Goal: Obtain resource: Download file/media

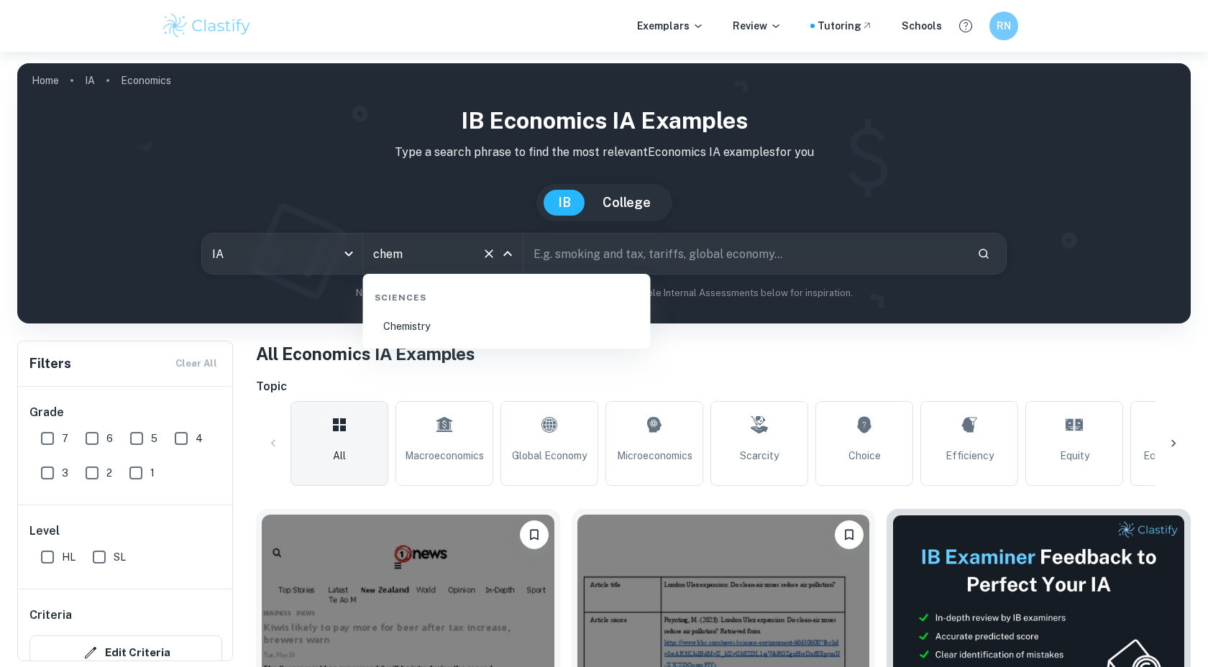
click at [423, 342] on li "Chemistry" at bounding box center [507, 326] width 276 height 33
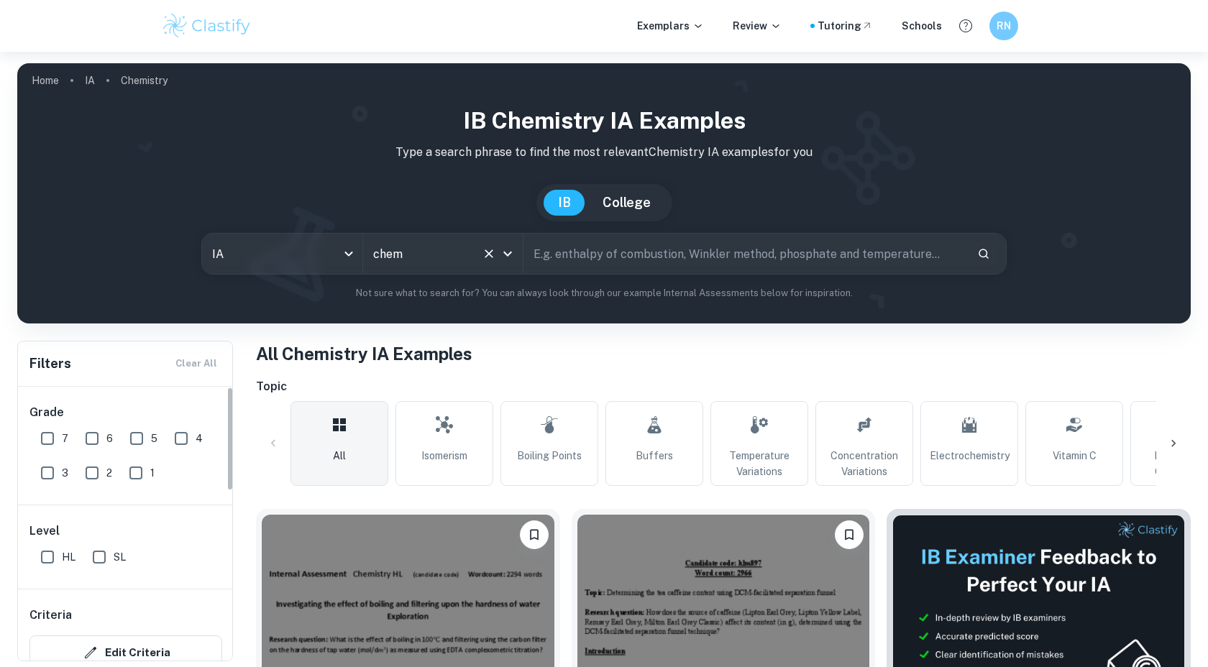
type input "Chemistry"
click at [47, 437] on input "7" at bounding box center [47, 438] width 29 height 29
checkbox input "true"
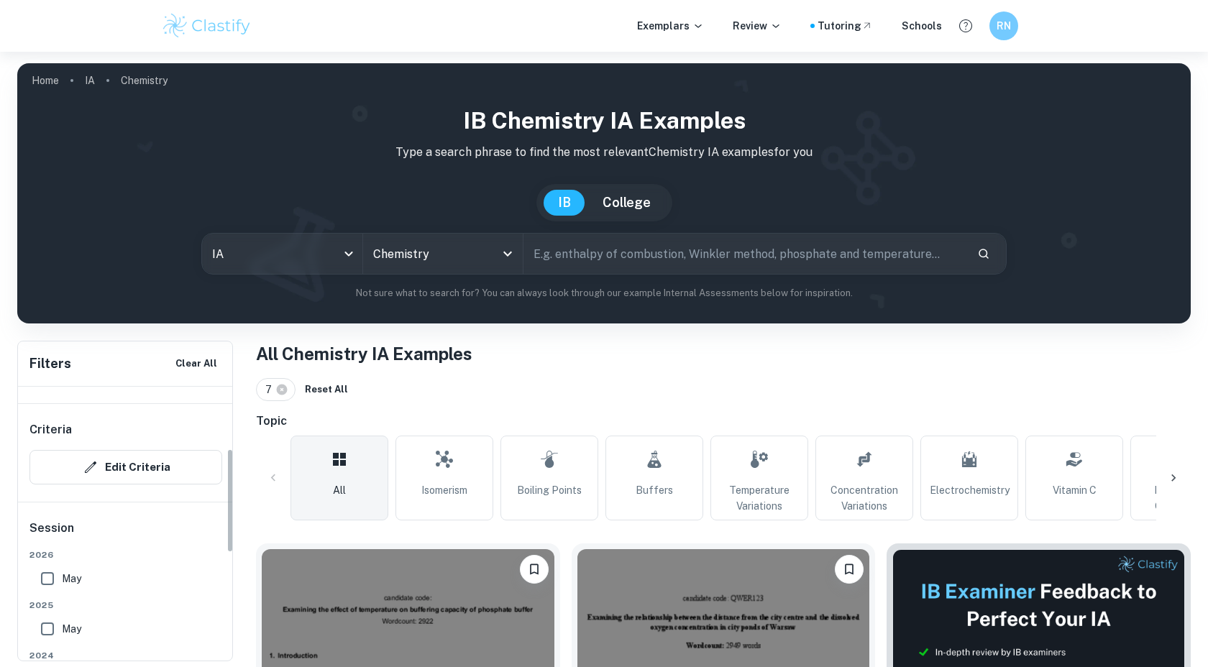
scroll to position [162, 0]
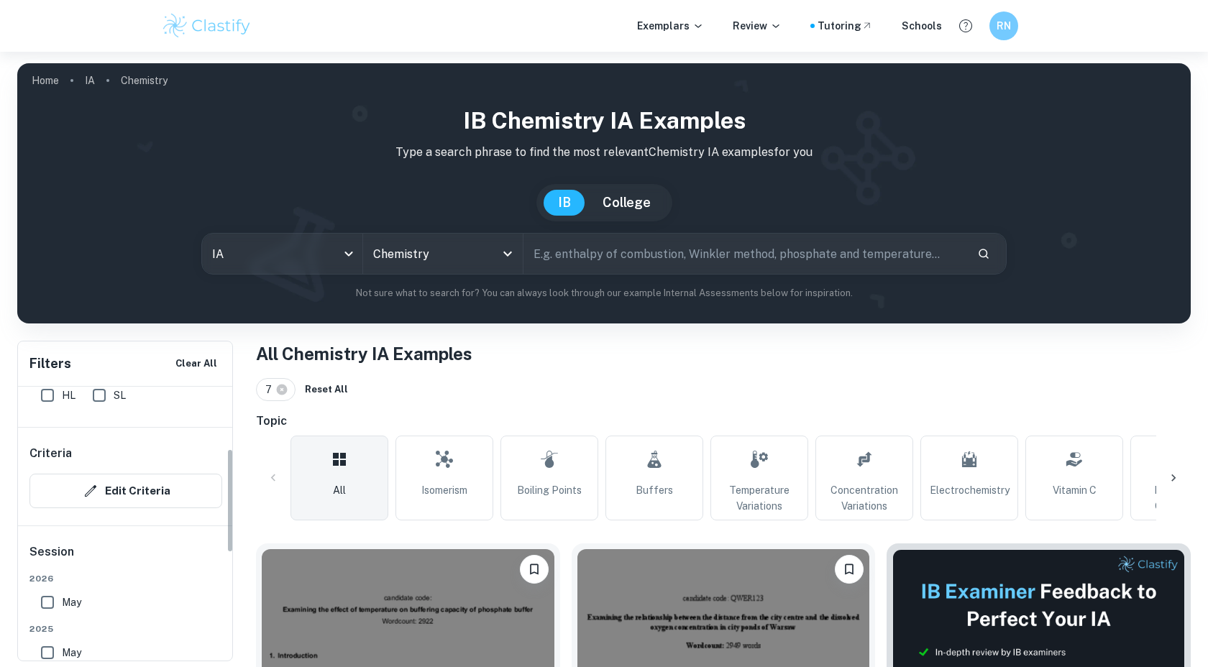
click at [47, 410] on input "HL" at bounding box center [47, 395] width 29 height 29
checkbox input "true"
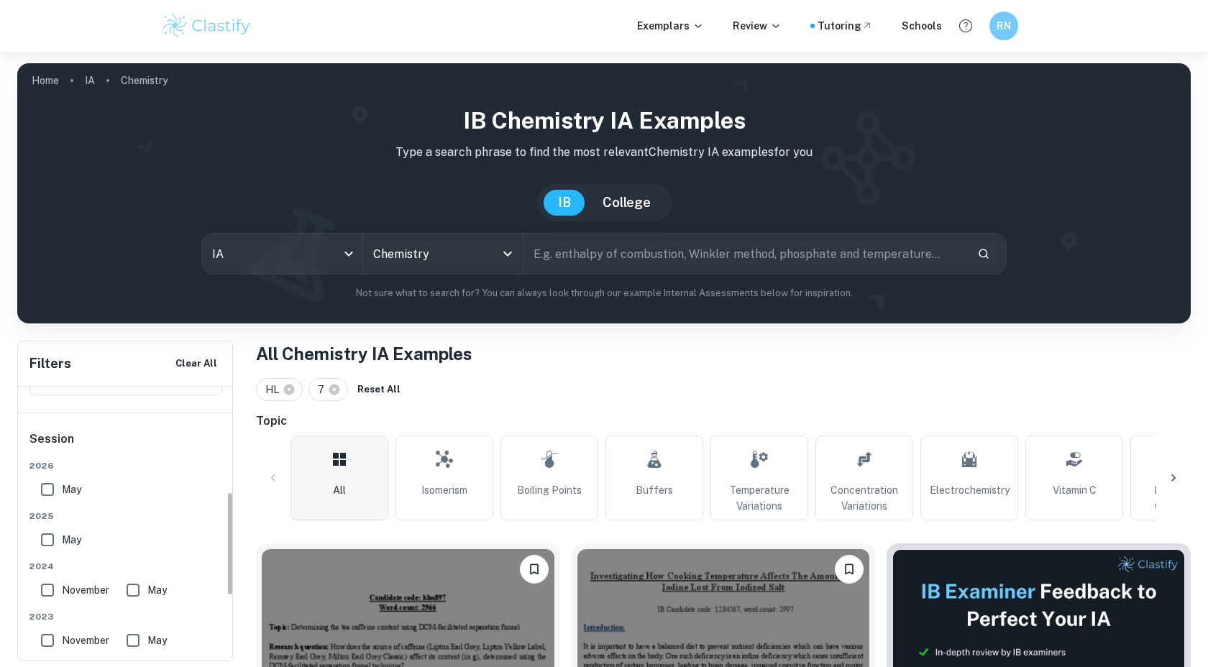
click at [49, 489] on input "May" at bounding box center [47, 489] width 29 height 29
checkbox input "true"
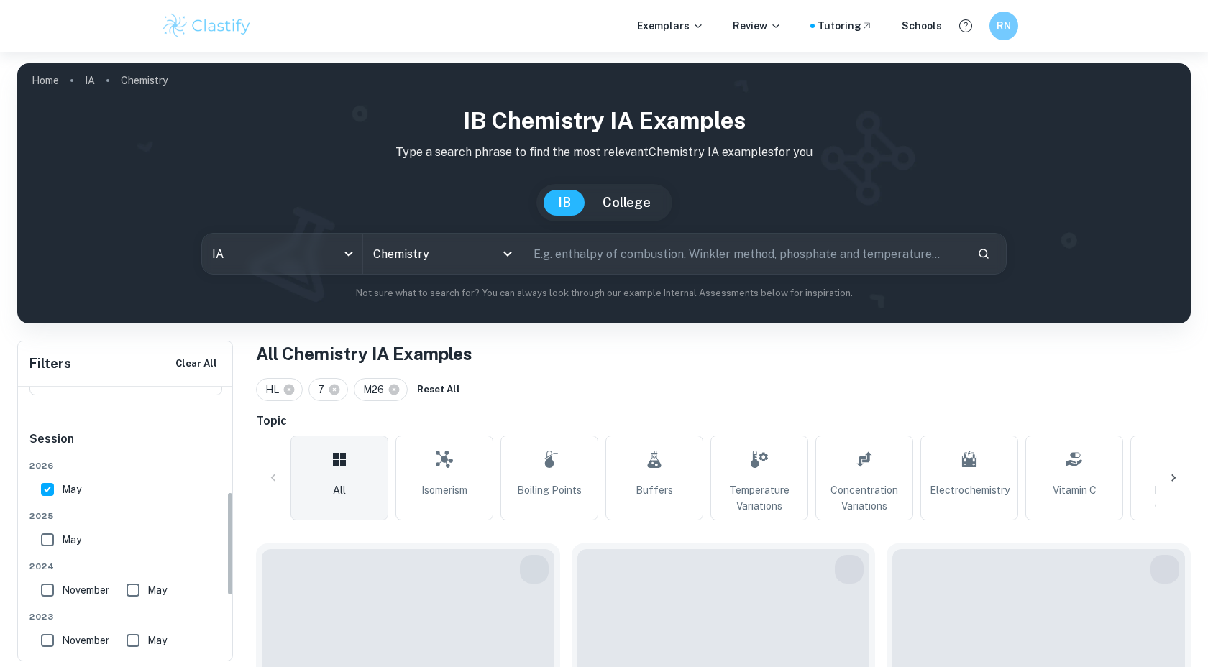
click at [49, 532] on input "May" at bounding box center [47, 540] width 29 height 29
checkbox input "true"
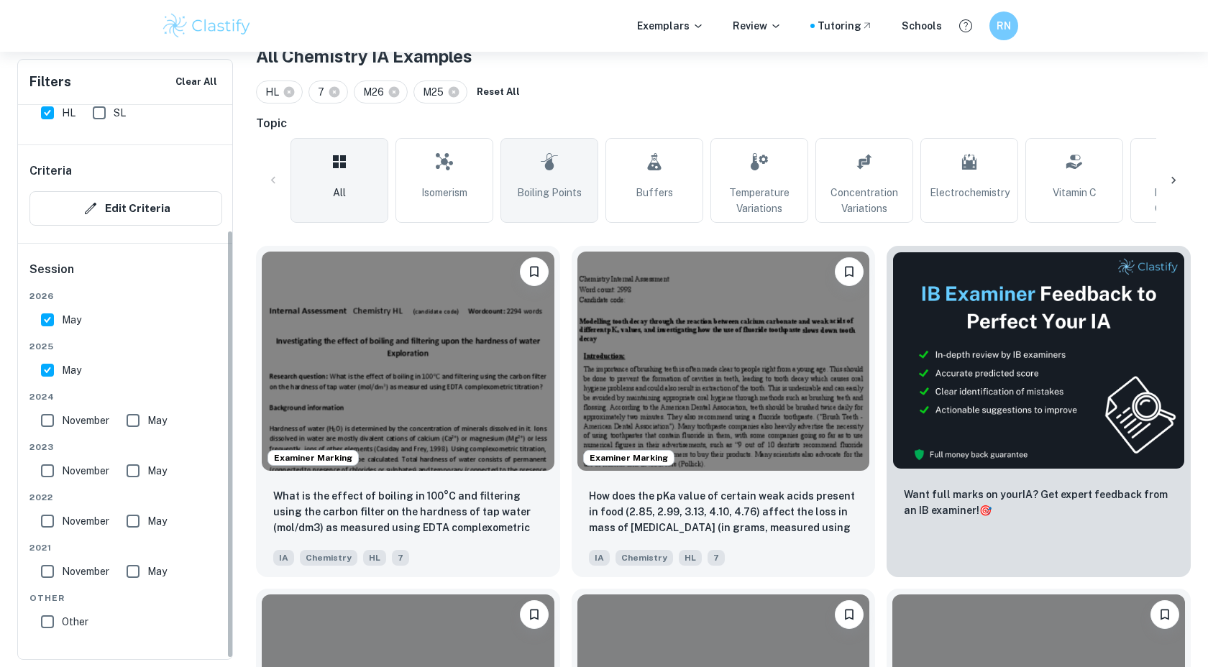
scroll to position [296, 0]
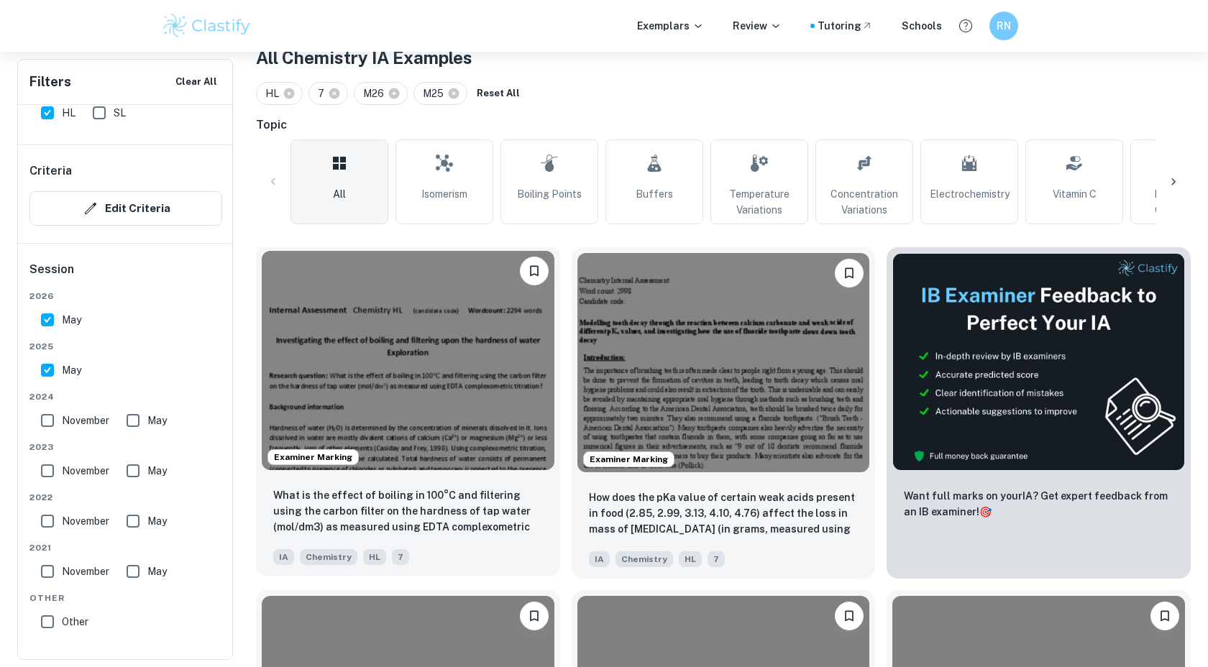
click at [482, 417] on img at bounding box center [408, 360] width 293 height 219
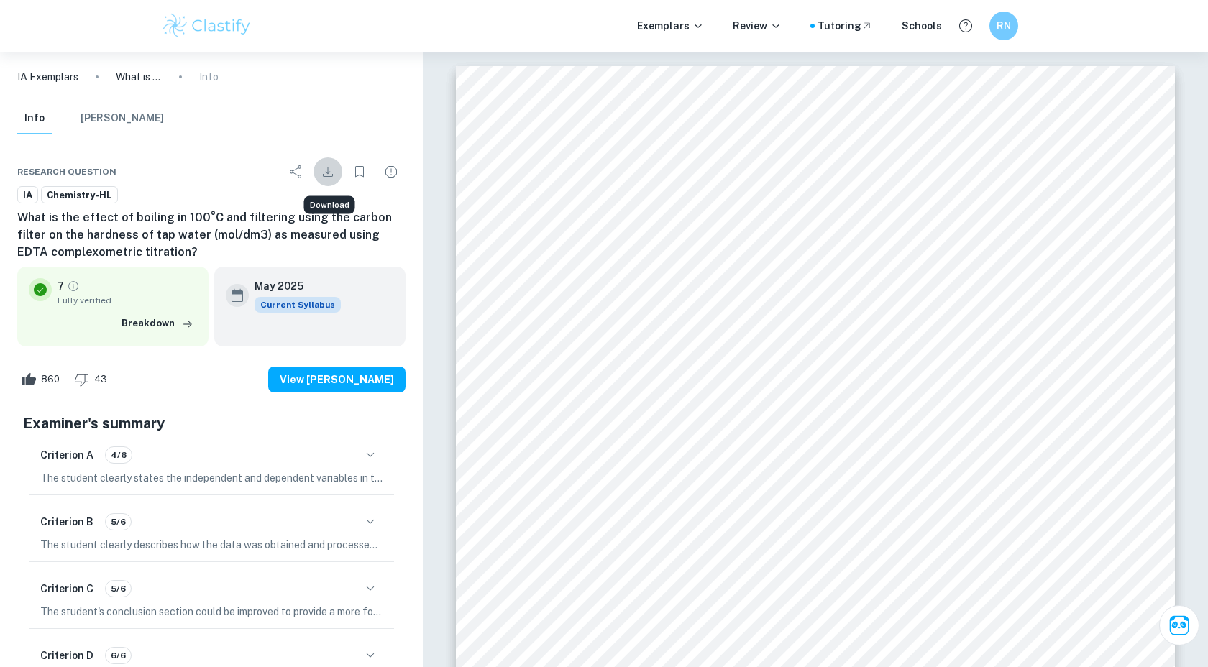
click at [333, 168] on icon "Download" at bounding box center [327, 171] width 17 height 17
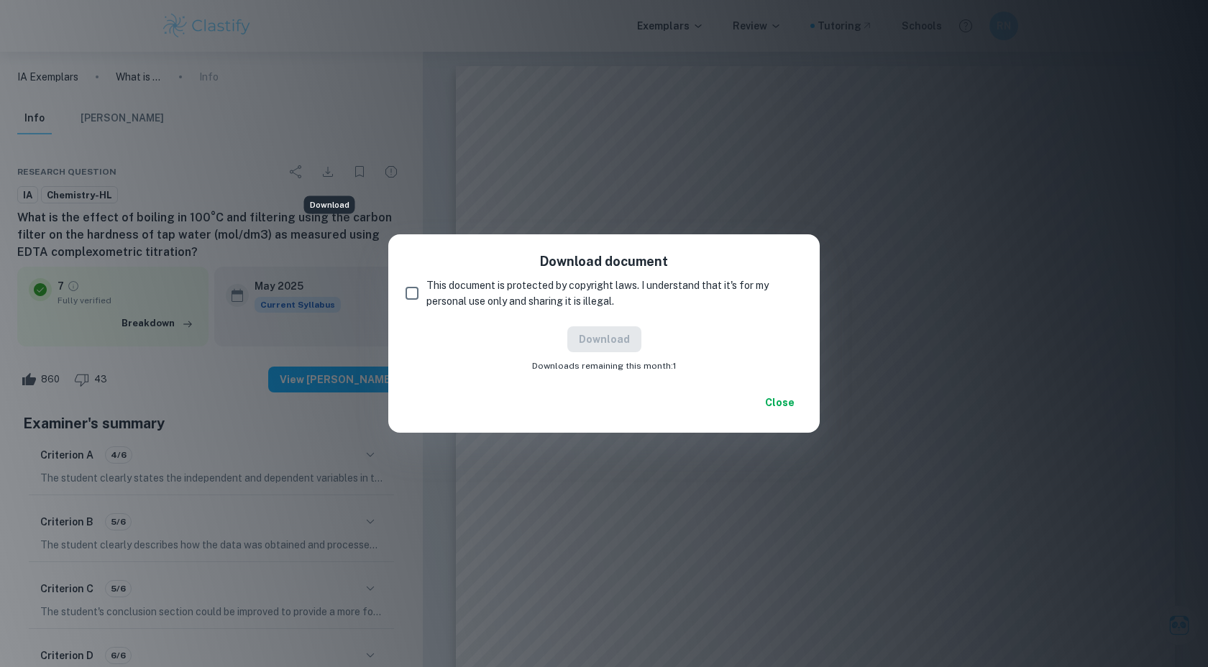
click at [556, 278] on span "This document is protected by copyright laws. I understand that it's for my per…" at bounding box center [608, 294] width 365 height 32
click at [426, 279] on input "This document is protected by copyright laws. I understand that it's for my per…" at bounding box center [412, 293] width 29 height 29
checkbox input "true"
click at [600, 341] on button "Download" at bounding box center [604, 339] width 74 height 26
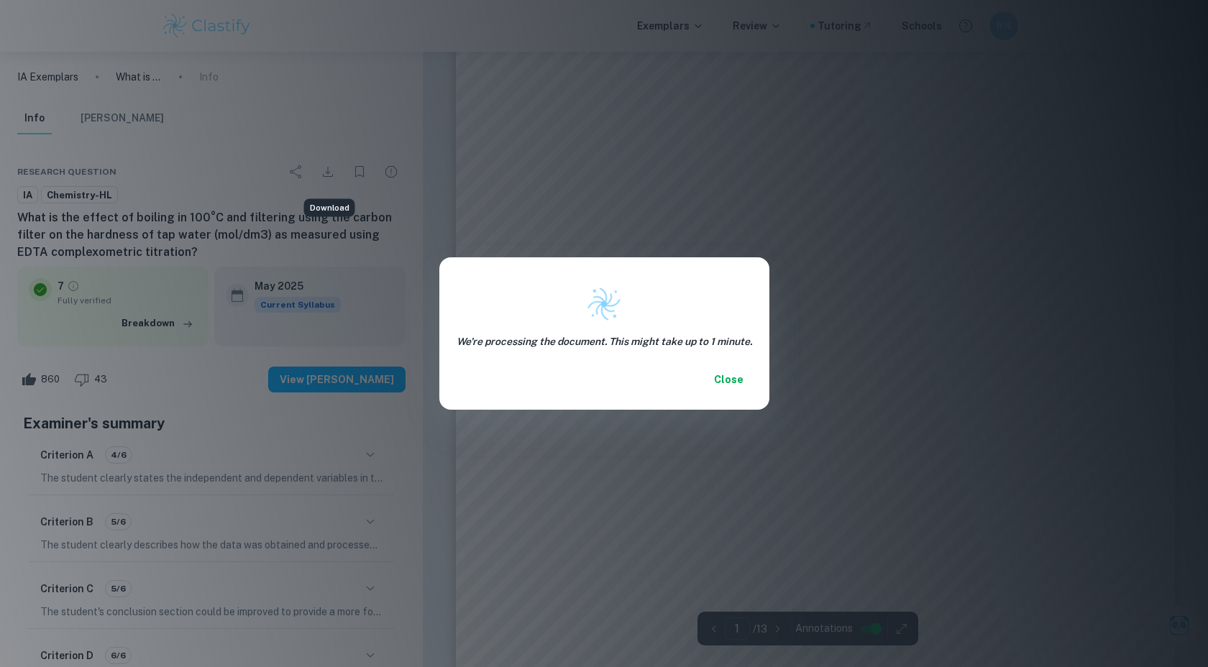
scroll to position [54, 0]
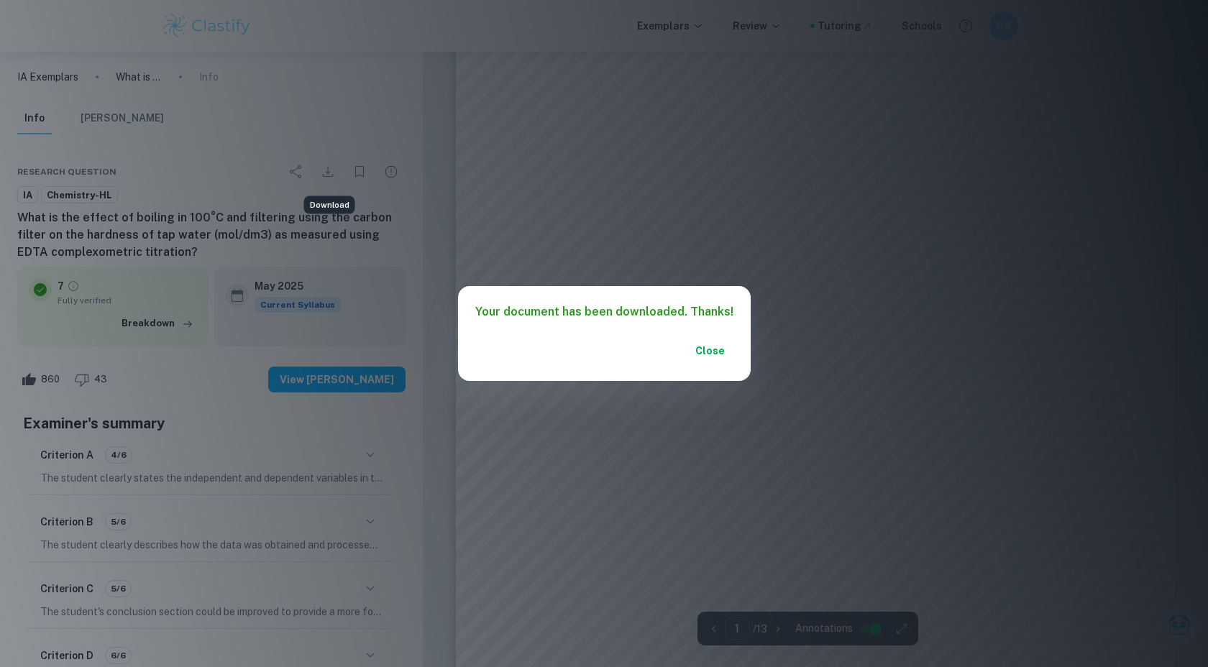
click at [703, 345] on button "Close" at bounding box center [710, 351] width 46 height 26
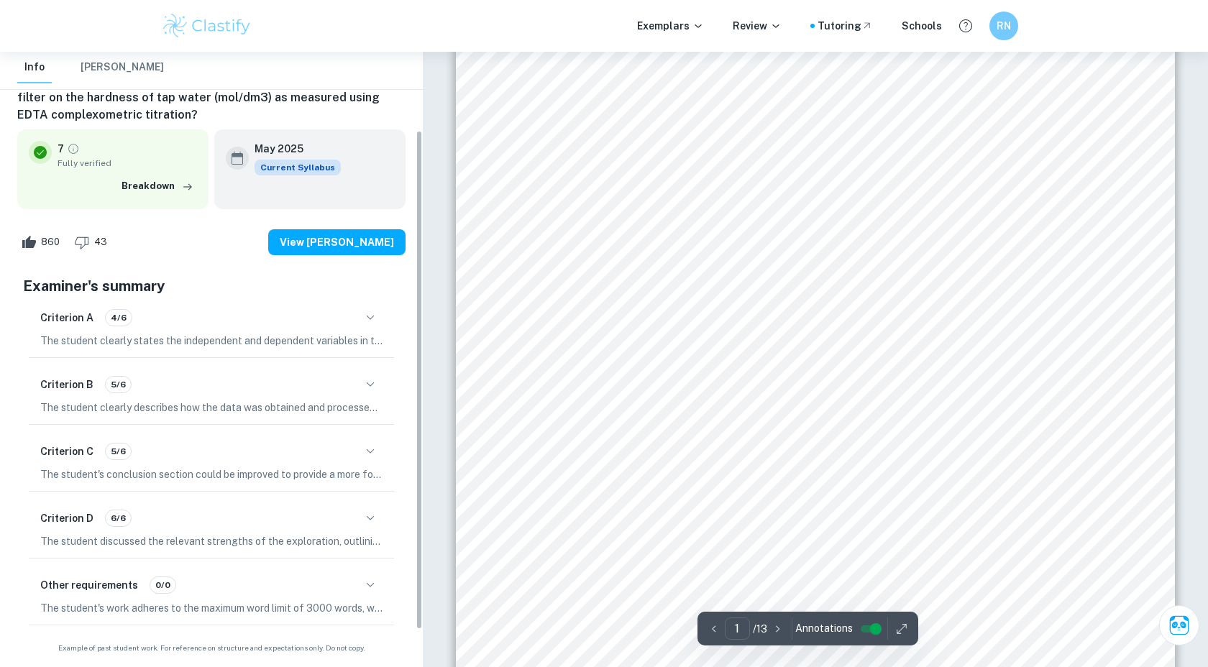
scroll to position [142, 0]
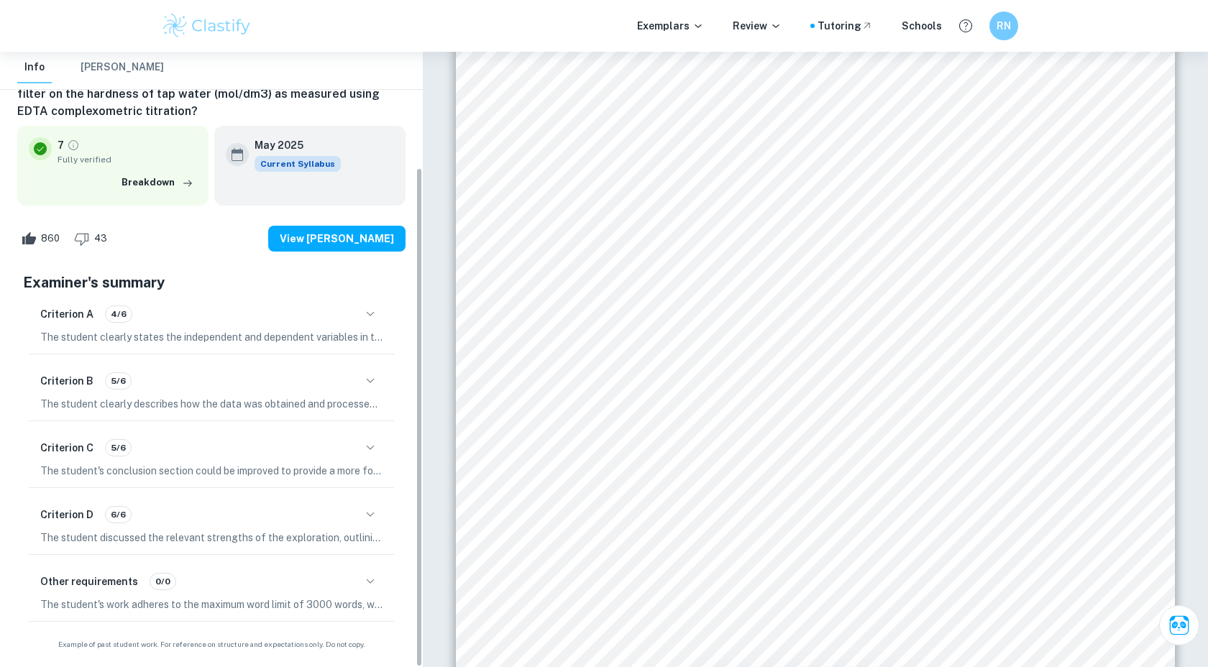
click at [380, 304] on div "Criterion A 4/6" at bounding box center [211, 314] width 342 height 24
click at [371, 315] on icon "button" at bounding box center [370, 314] width 17 height 17
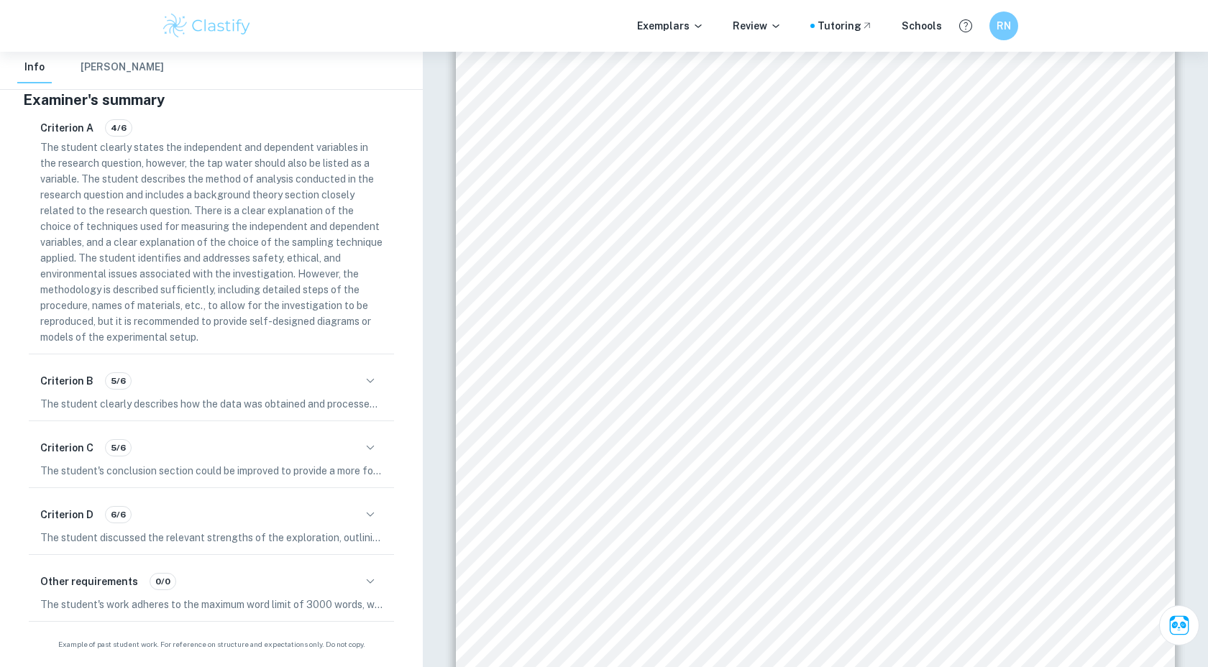
click at [372, 386] on icon "button" at bounding box center [370, 380] width 17 height 17
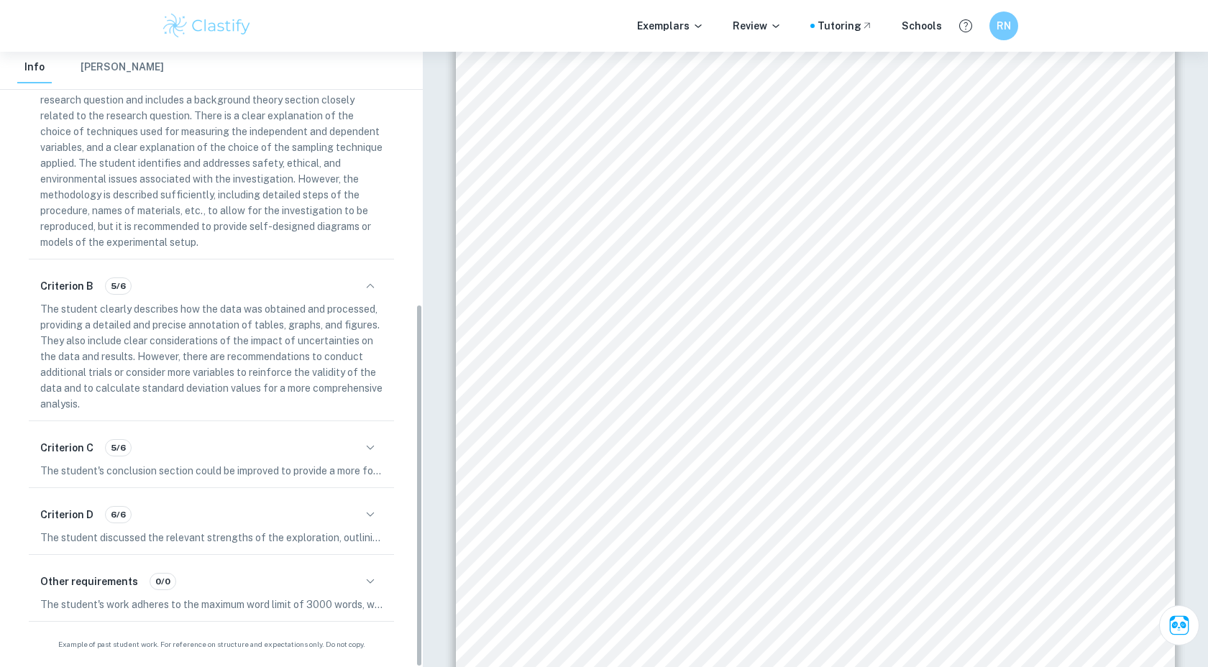
click at [365, 446] on icon "button" at bounding box center [370, 447] width 17 height 17
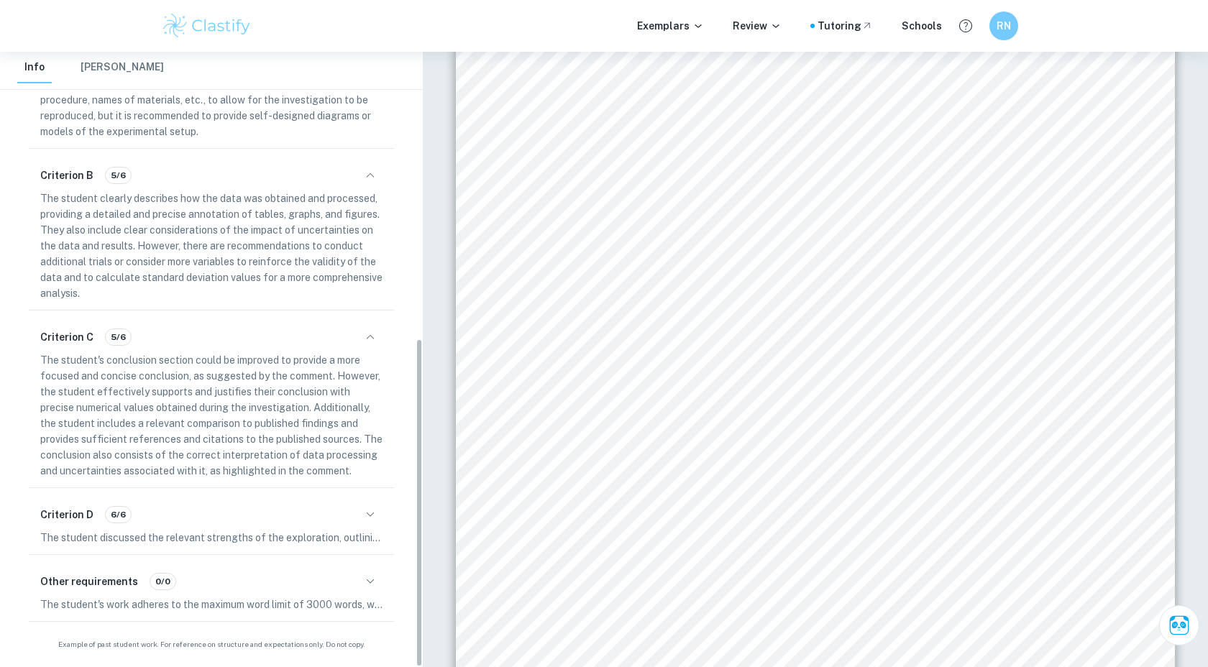
click at [367, 506] on icon "button" at bounding box center [370, 514] width 17 height 17
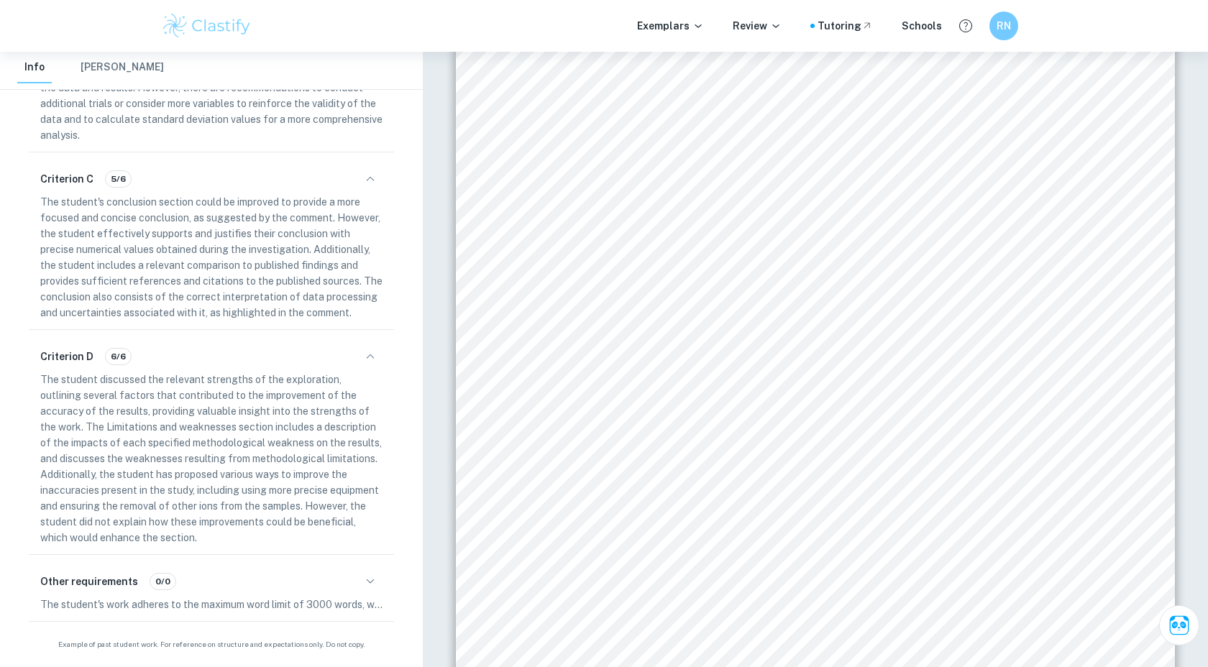
click at [370, 582] on icon "button" at bounding box center [371, 581] width 8 height 4
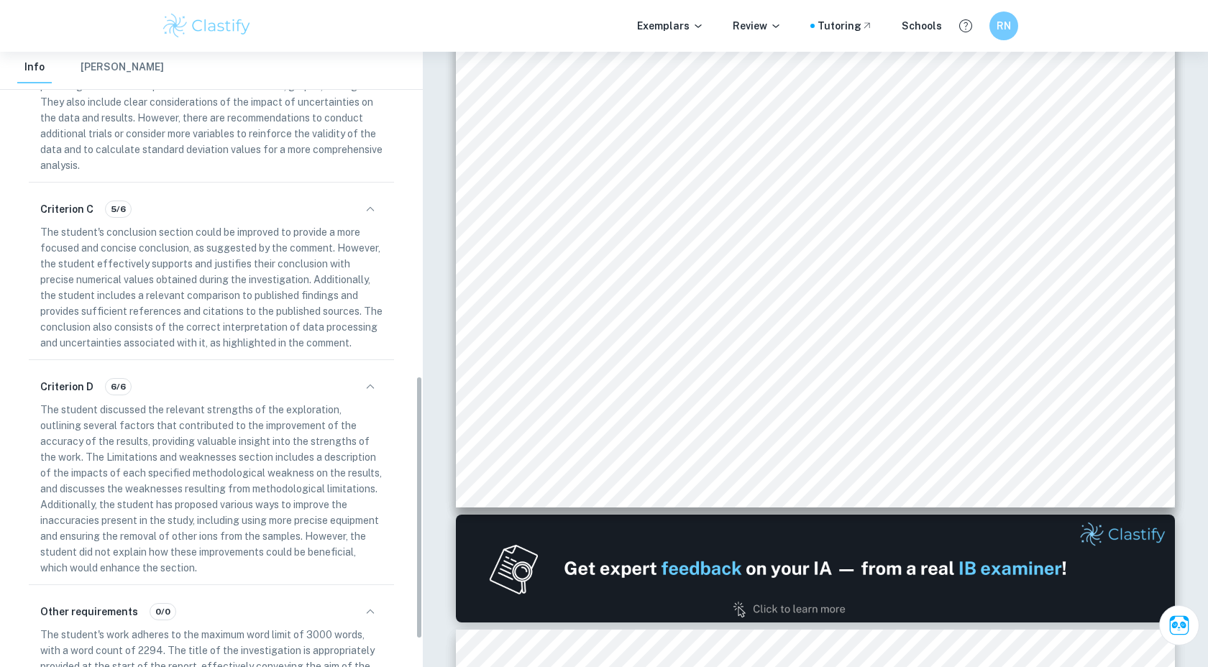
scroll to position [822, 0]
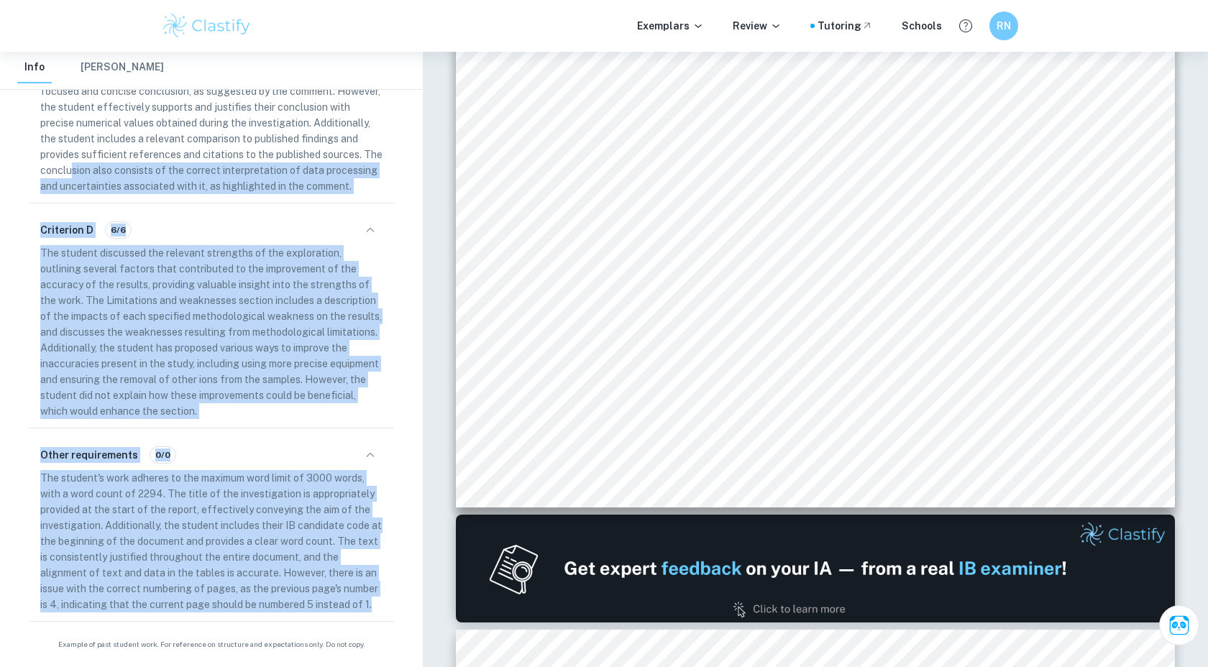
drag, startPoint x: 380, startPoint y: 614, endPoint x: 71, endPoint y: 166, distance: 543.9
click at [71, 166] on div "Criterion A 4/6 The student clearly states the independent and dependent variab…" at bounding box center [211, 117] width 377 height 1009
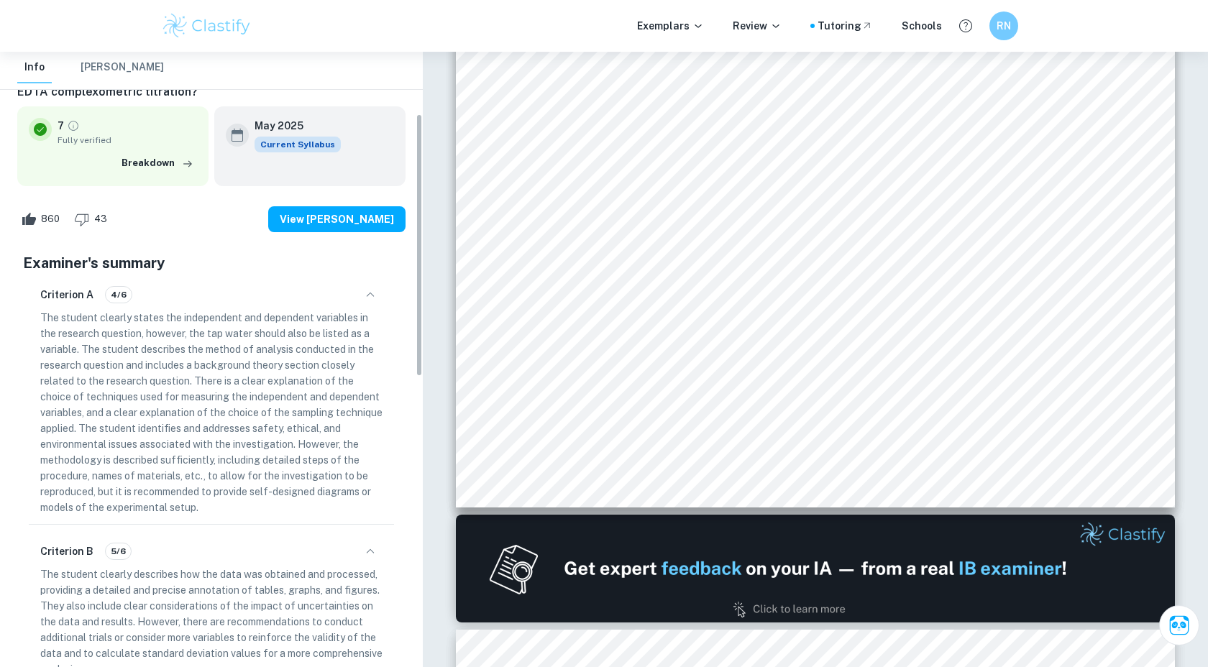
scroll to position [189, 0]
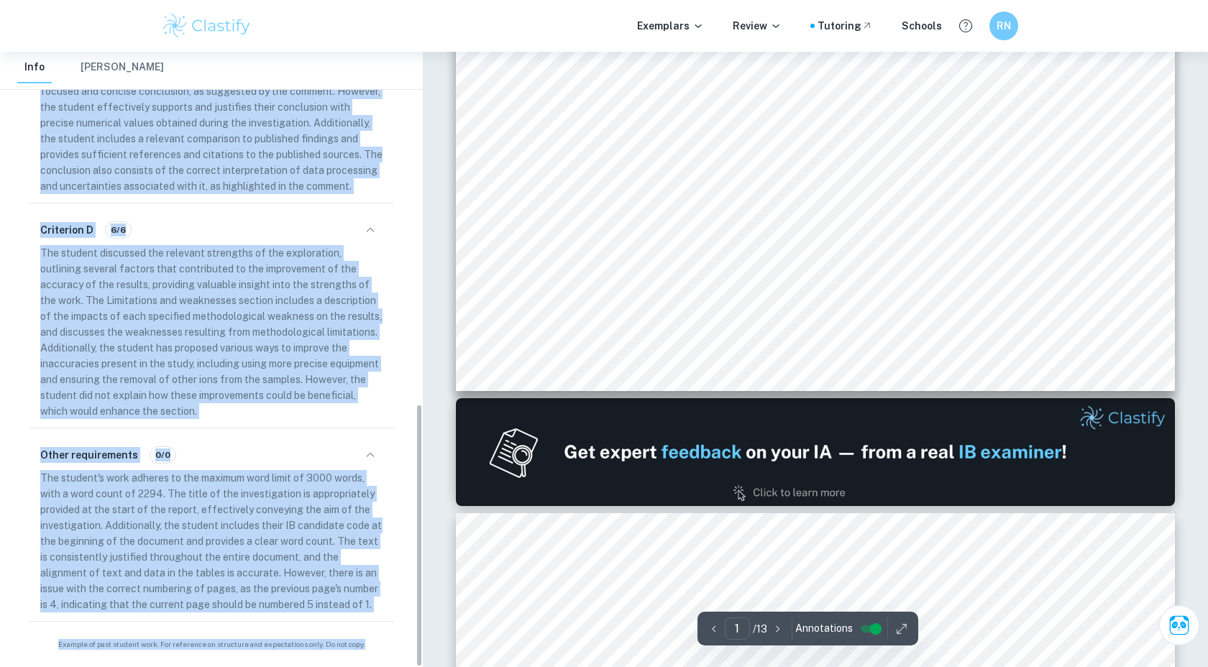
scroll to position [694, 0]
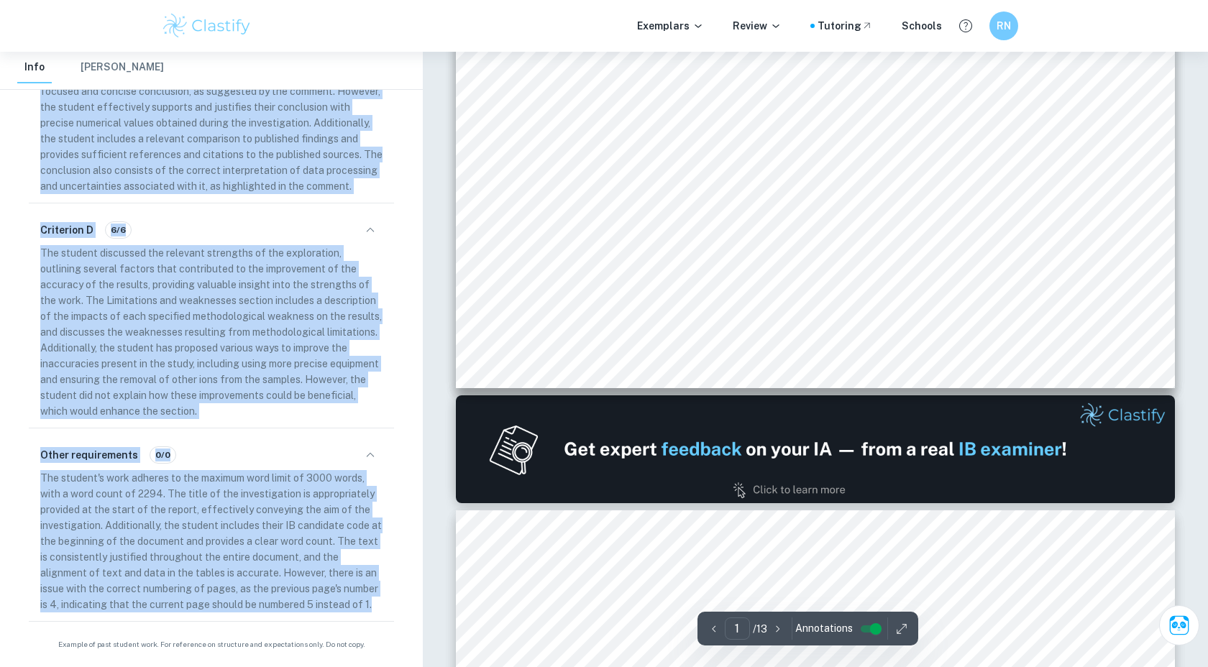
drag, startPoint x: 29, startPoint y: 280, endPoint x: 382, endPoint y: 598, distance: 474.5
click at [382, 598] on div "Criterion A 4/6 The student clearly states the independent and dependent variab…" at bounding box center [211, 117] width 377 height 1009
copy div "The student clearly states the independent and dependent variables in the resea…"
